Goal: Check status: Check status

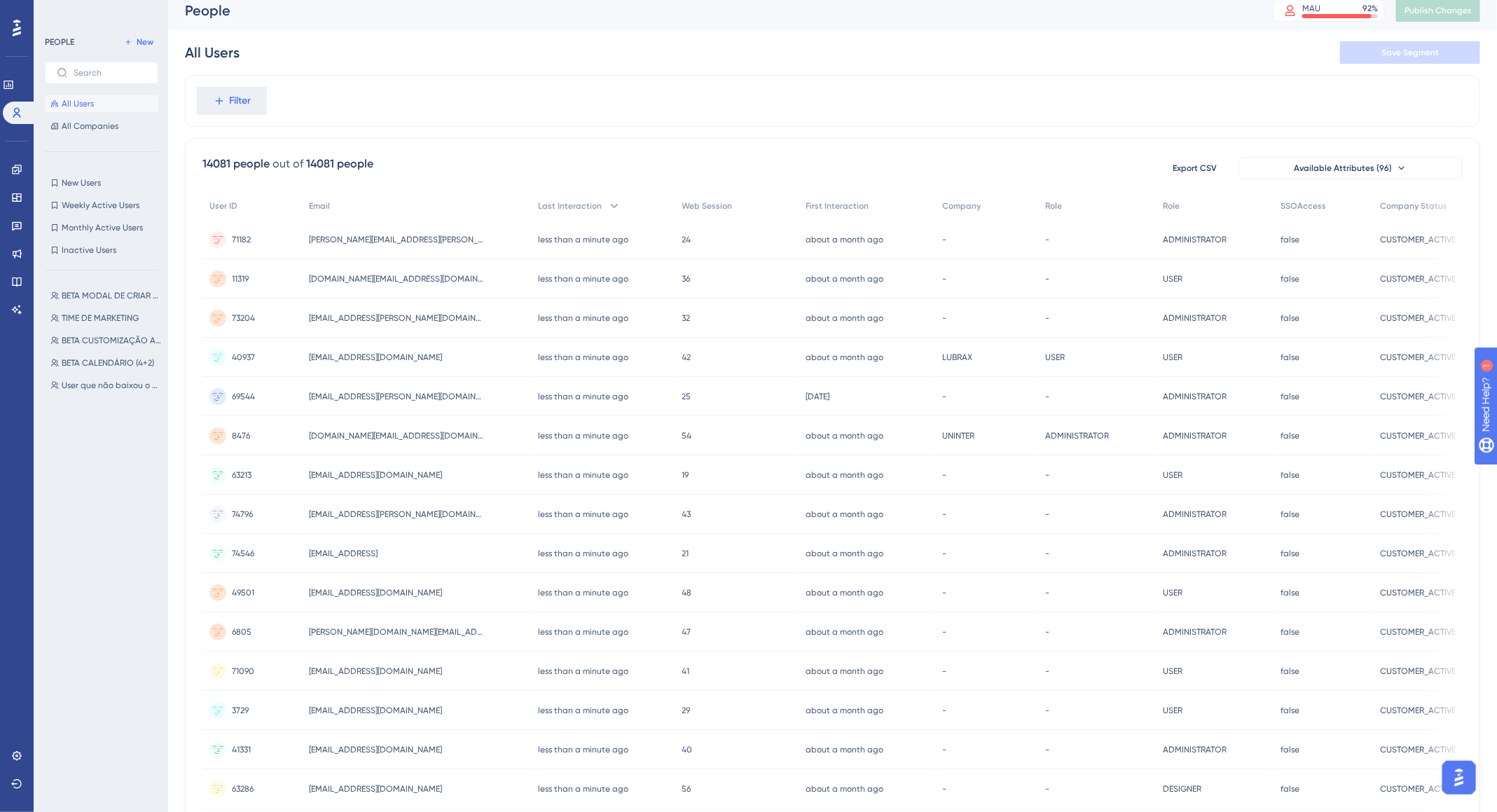
scroll to position [12, 0]
click at [12, 253] on icon at bounding box center [17, 254] width 9 height 9
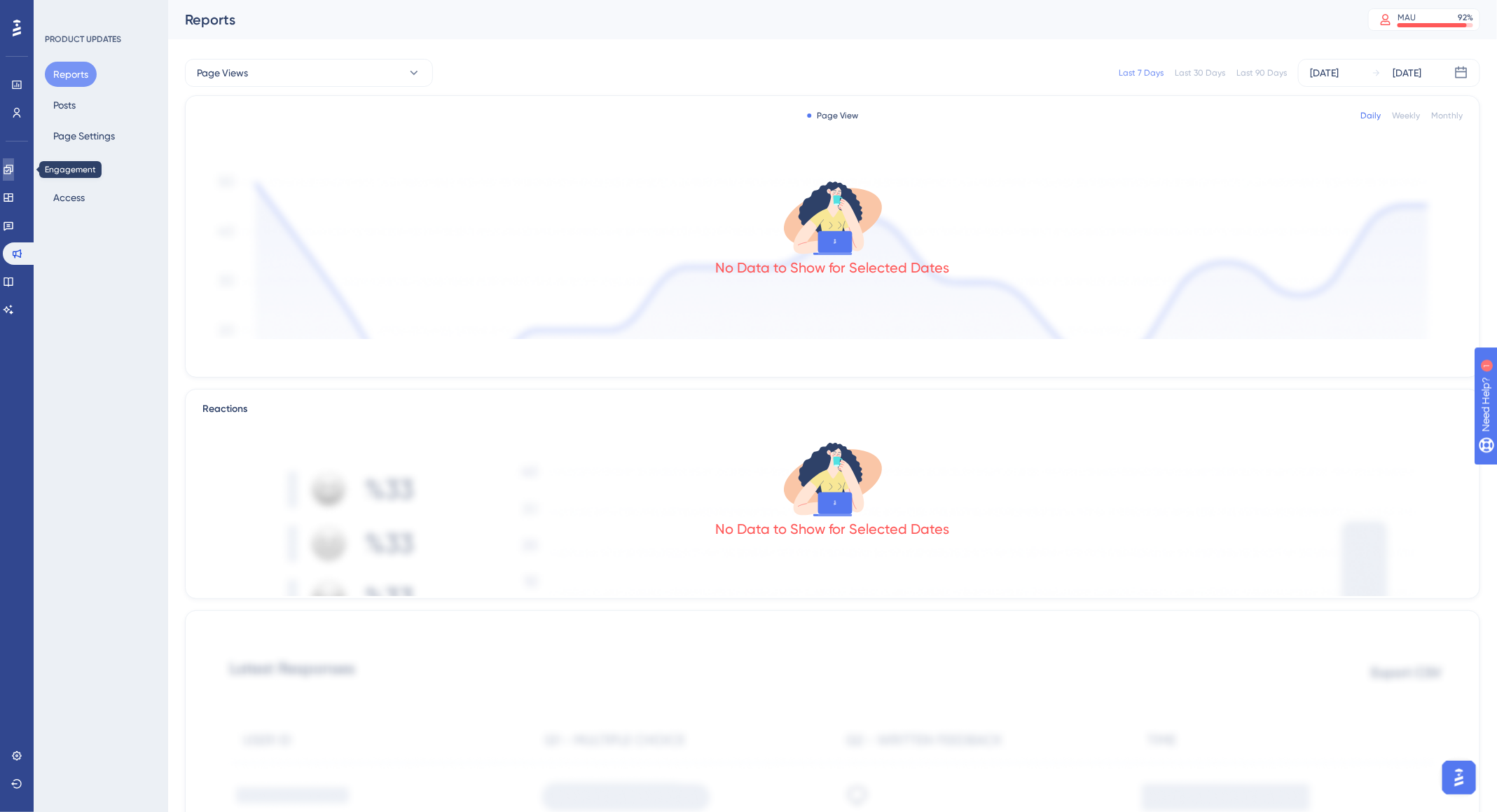
click at [14, 178] on link at bounding box center [8, 169] width 12 height 22
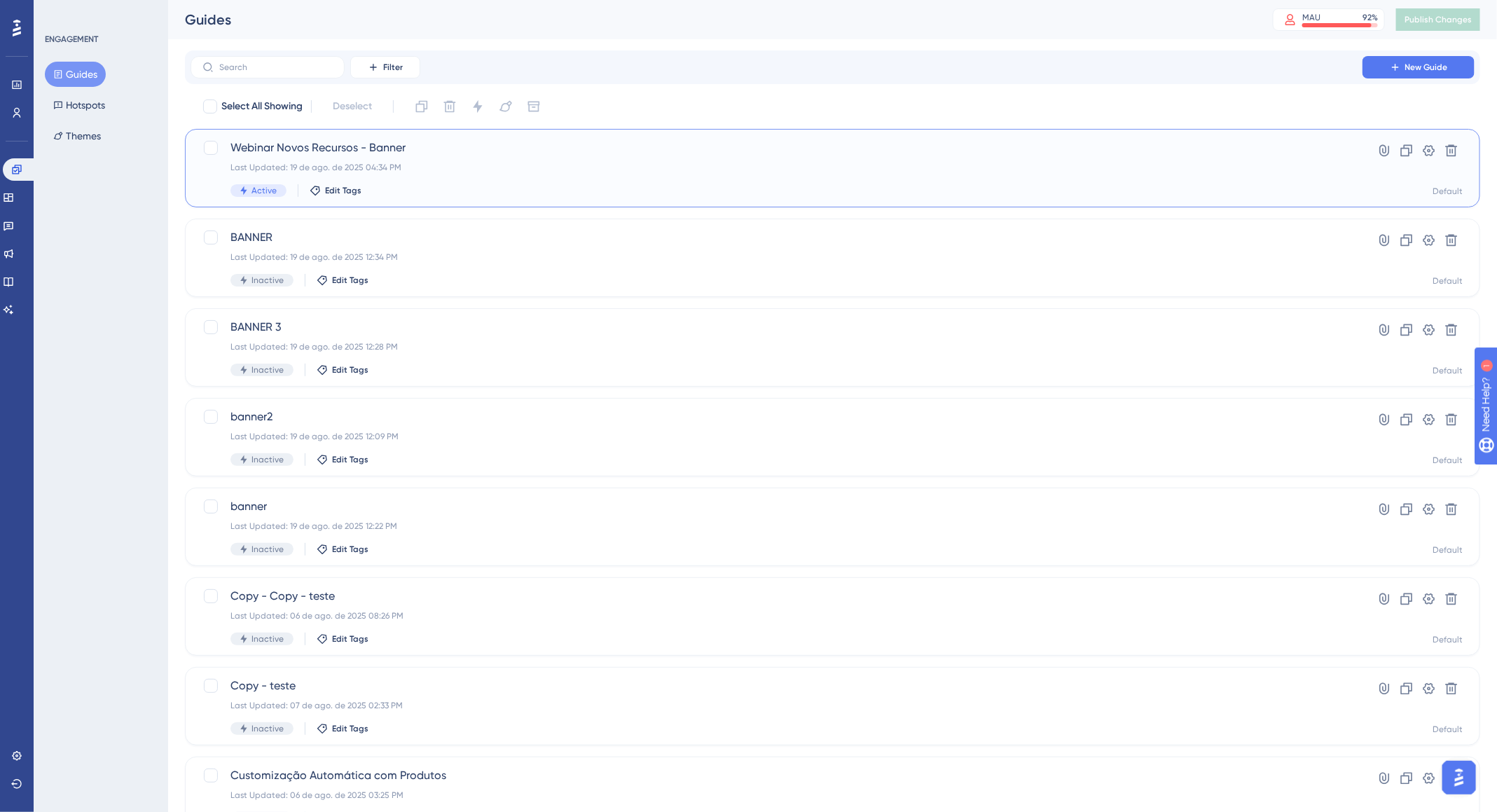
click at [539, 169] on div "Last Updated: 19 de ago. de 2025 04:34 PM" at bounding box center [777, 168] width 1092 height 12
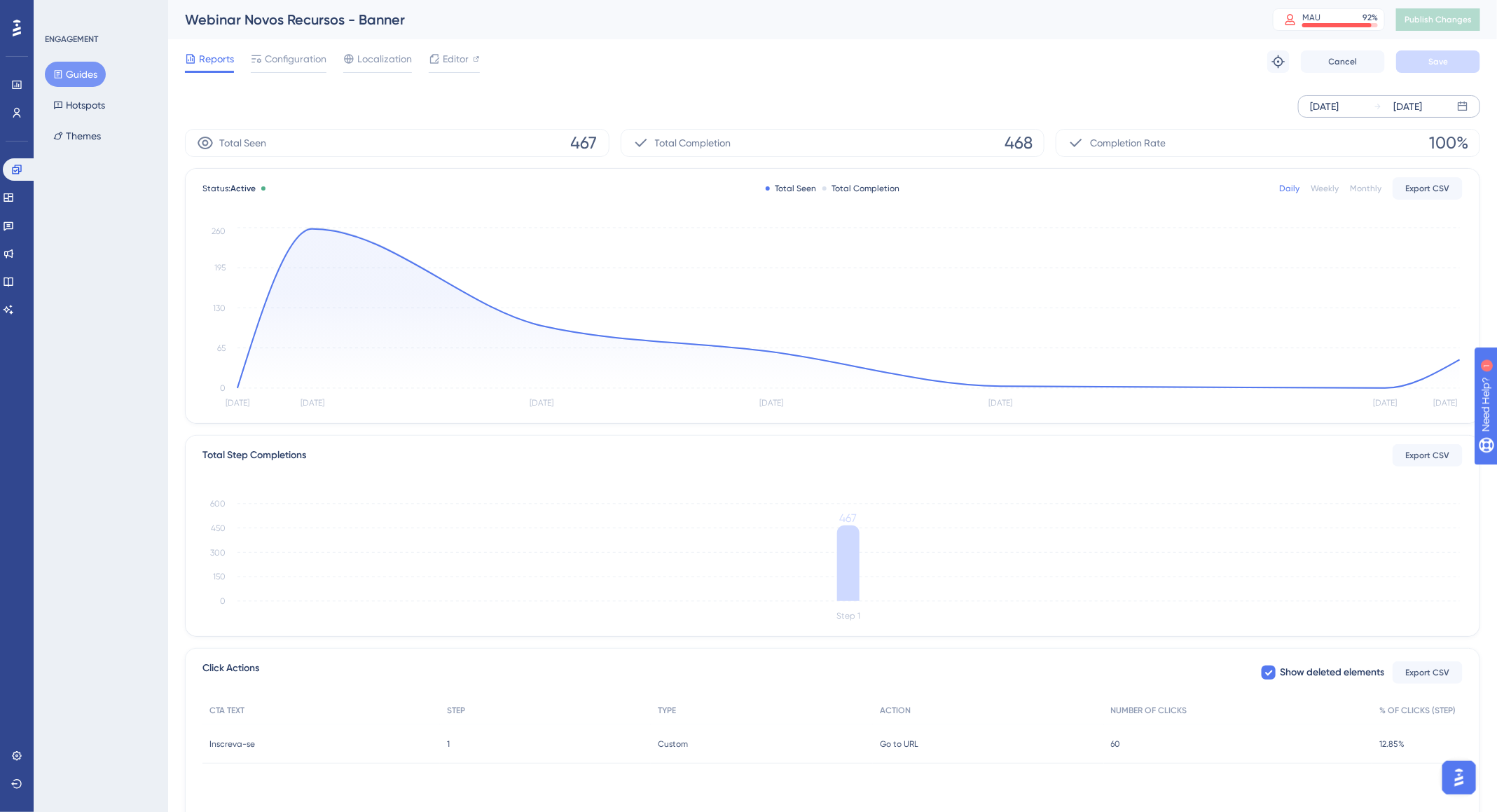
click at [1339, 110] on div "[DATE]" at bounding box center [1324, 106] width 29 height 17
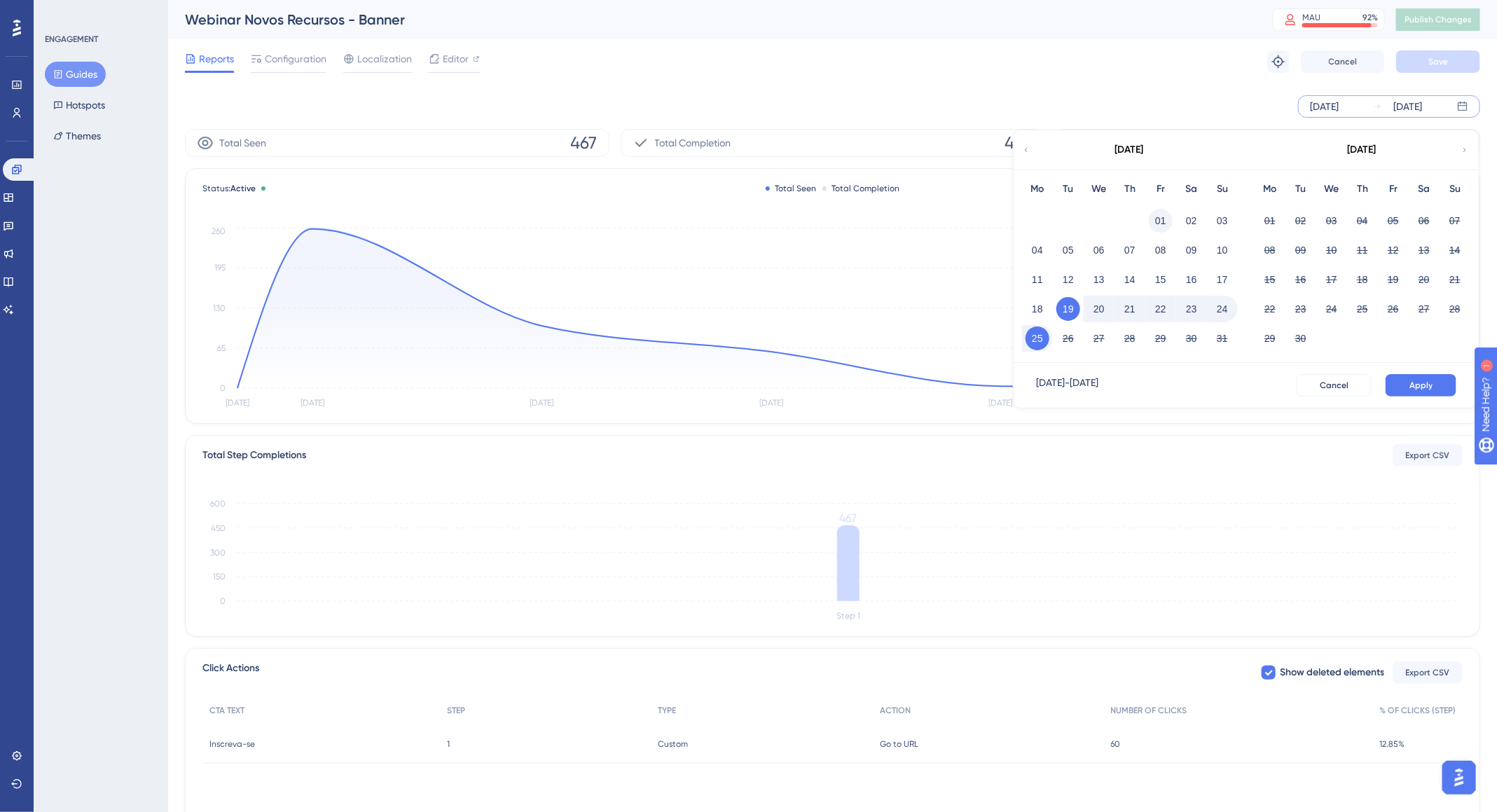
click at [1161, 216] on button "01" at bounding box center [1161, 220] width 24 height 24
click at [1034, 343] on button "25" at bounding box center [1037, 338] width 24 height 24
click at [1419, 388] on span "Apply" at bounding box center [1421, 385] width 23 height 12
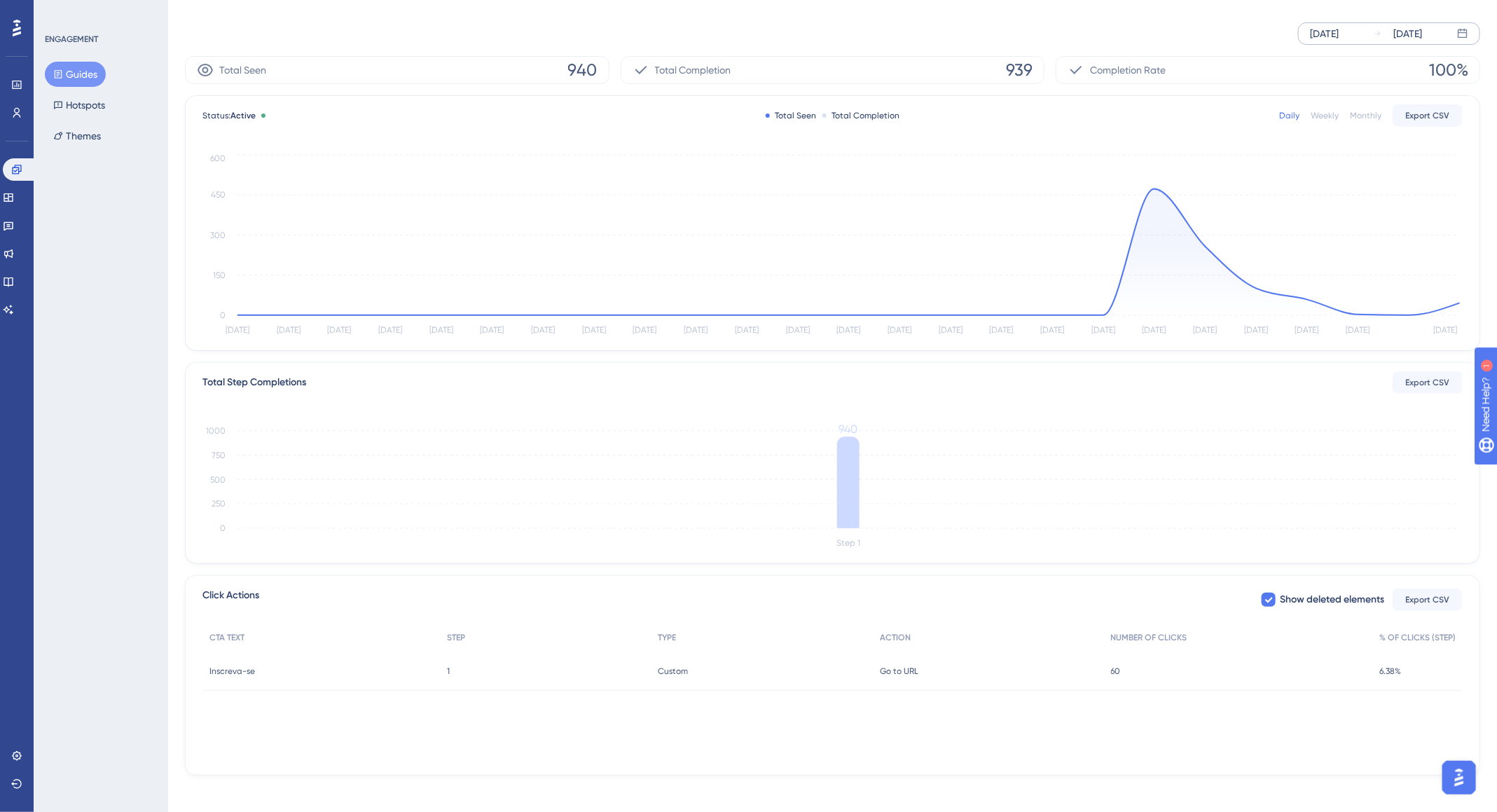
scroll to position [75, 0]
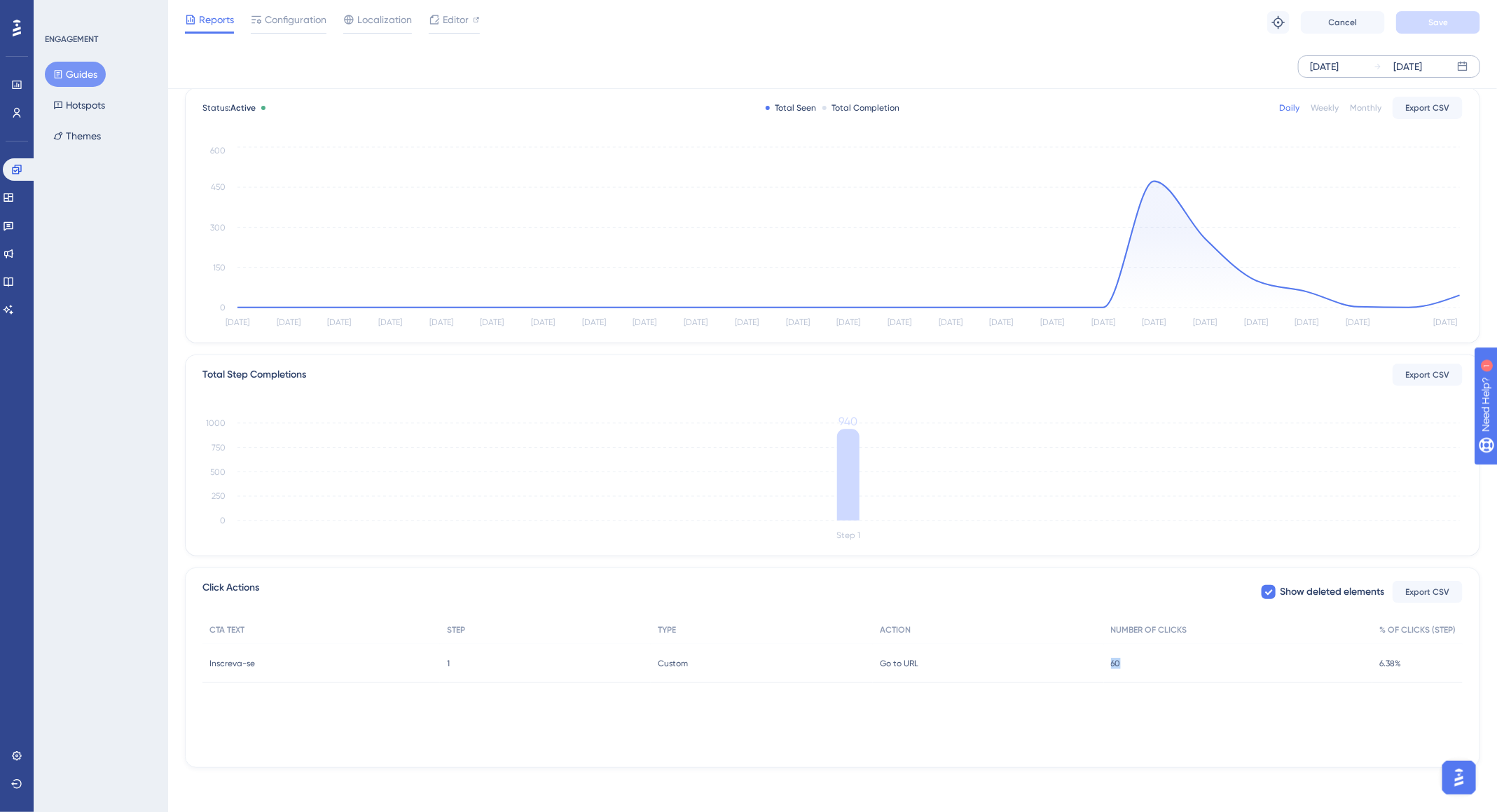
drag, startPoint x: 1136, startPoint y: 665, endPoint x: 1086, endPoint y: 667, distance: 50.0
click at [0, 0] on div "Inscreva-se Inscreva-se 1 1 Custom Custom Go to URL Go to URL 60 60 6.38% 6.38%" at bounding box center [0, 0] width 0 height 0
